Goal: Task Accomplishment & Management: Use online tool/utility

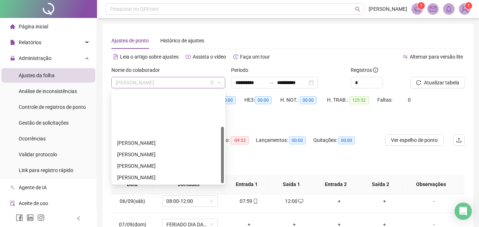
click at [205, 82] on span "[PERSON_NAME]" at bounding box center [168, 82] width 105 height 11
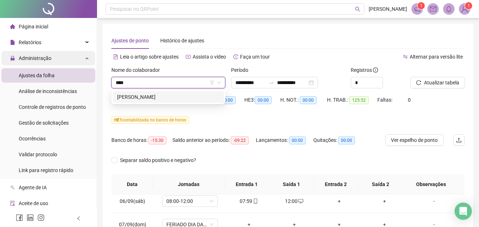
type input "*****"
click at [141, 99] on div "[PERSON_NAME]" at bounding box center [168, 97] width 102 height 8
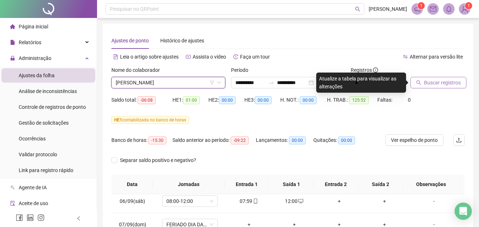
click at [429, 87] on button "Buscar registros" at bounding box center [439, 83] width 56 height 12
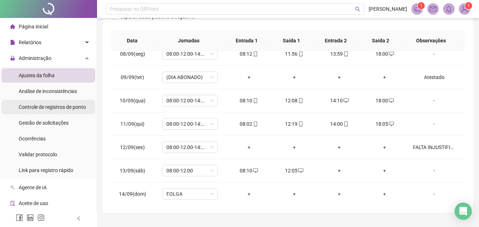
scroll to position [86, 0]
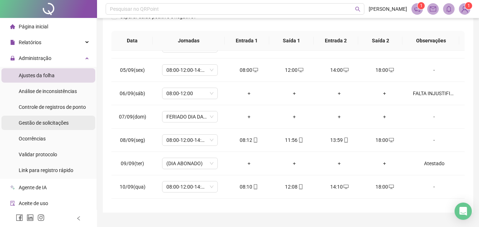
click at [52, 123] on span "Gestão de solicitações" at bounding box center [44, 123] width 50 height 6
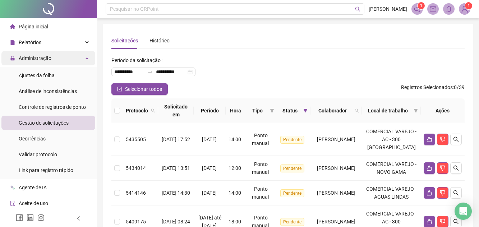
click at [46, 60] on span "Administração" at bounding box center [35, 58] width 33 height 6
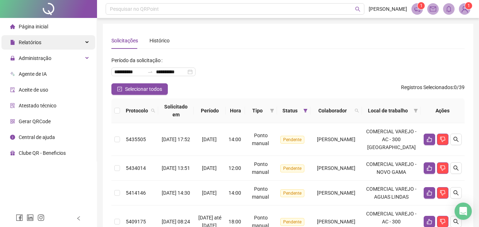
click at [43, 46] on div "Relatórios" at bounding box center [48, 42] width 94 height 14
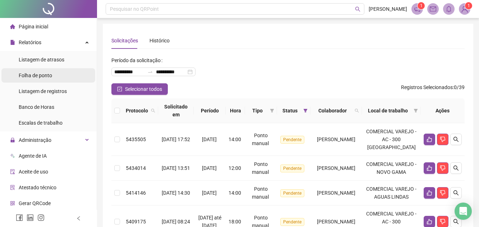
click at [55, 75] on li "Folha de ponto" at bounding box center [48, 75] width 94 height 14
